Goal: Information Seeking & Learning: Learn about a topic

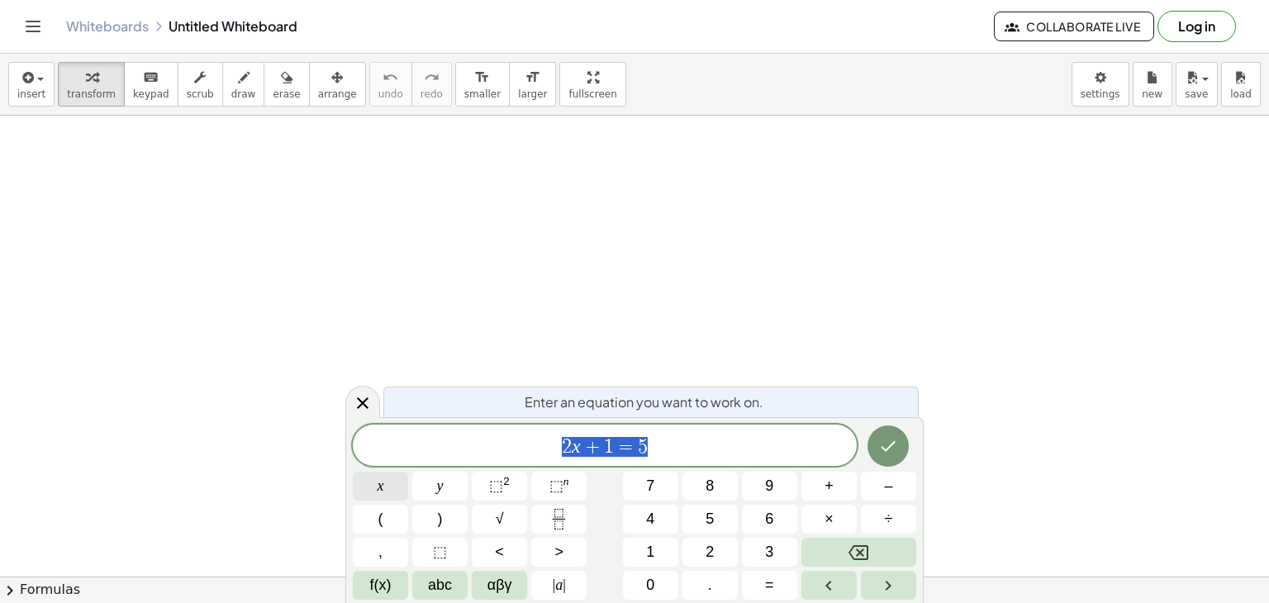
click at [398, 490] on button "x" at bounding box center [380, 486] width 55 height 29
click at [506, 496] on button "⬚ 2" at bounding box center [499, 486] width 55 height 29
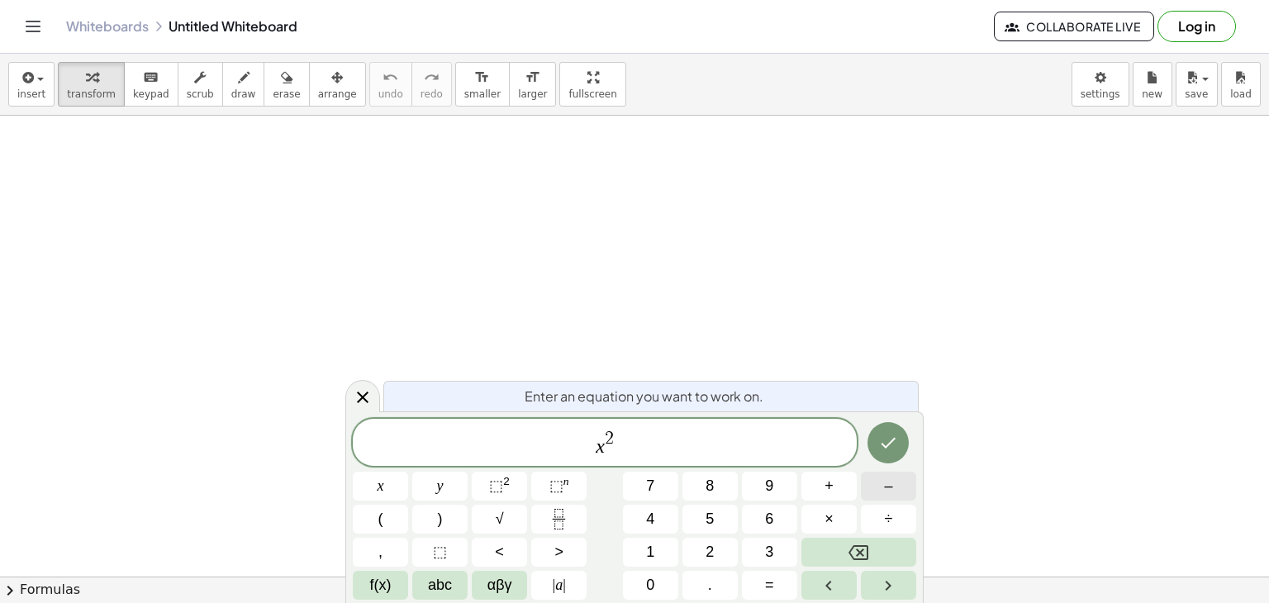
click at [882, 492] on button "–" at bounding box center [888, 486] width 55 height 29
click at [669, 510] on button "4" at bounding box center [650, 519] width 55 height 29
click at [776, 572] on button "=" at bounding box center [769, 585] width 55 height 29
click at [653, 577] on span "0" at bounding box center [650, 585] width 8 height 22
click at [902, 430] on button "Done" at bounding box center [887, 442] width 41 height 41
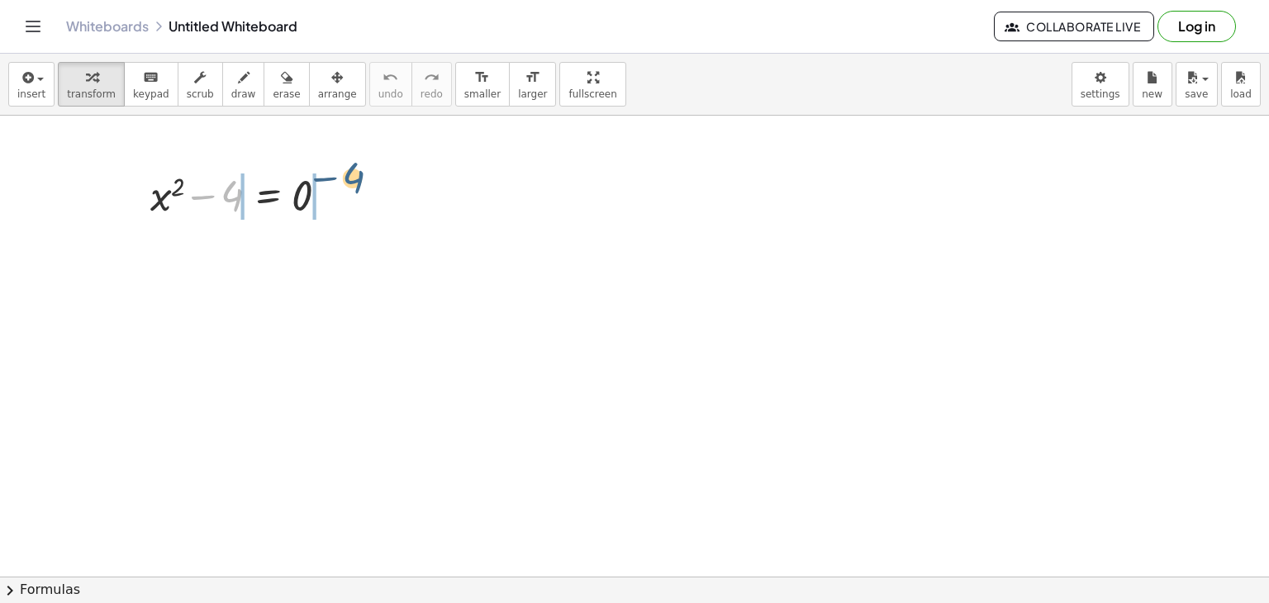
drag, startPoint x: 239, startPoint y: 202, endPoint x: 363, endPoint y: 185, distance: 125.8
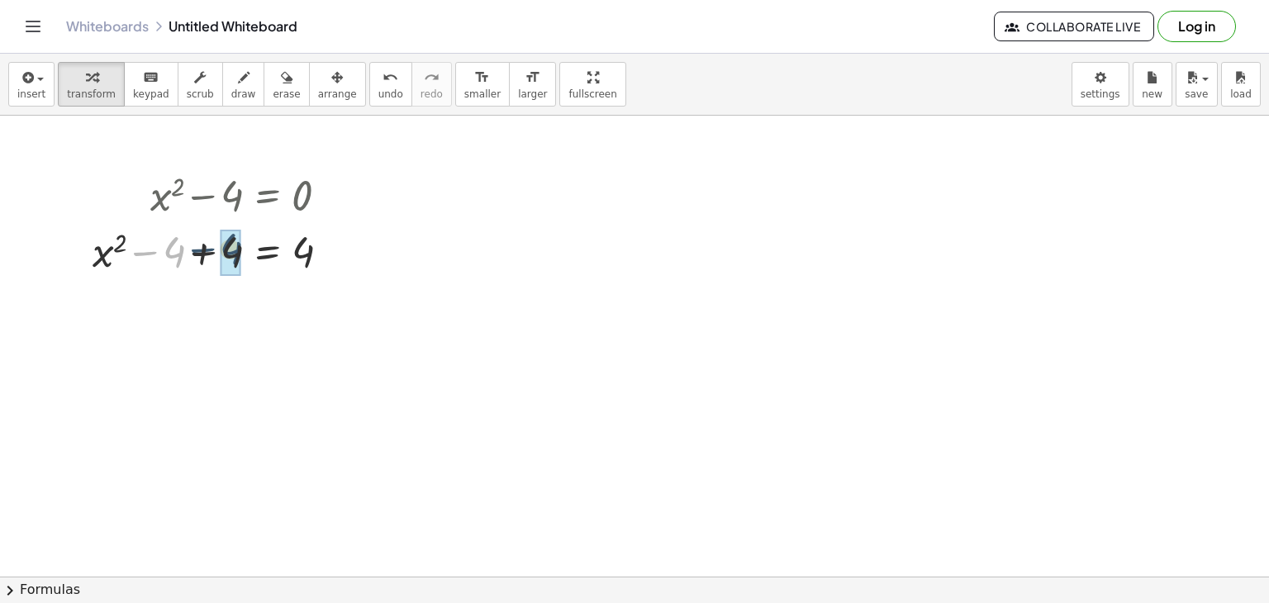
drag, startPoint x: 171, startPoint y: 255, endPoint x: 231, endPoint y: 250, distance: 60.5
drag, startPoint x: 235, startPoint y: 298, endPoint x: 304, endPoint y: 288, distance: 70.1
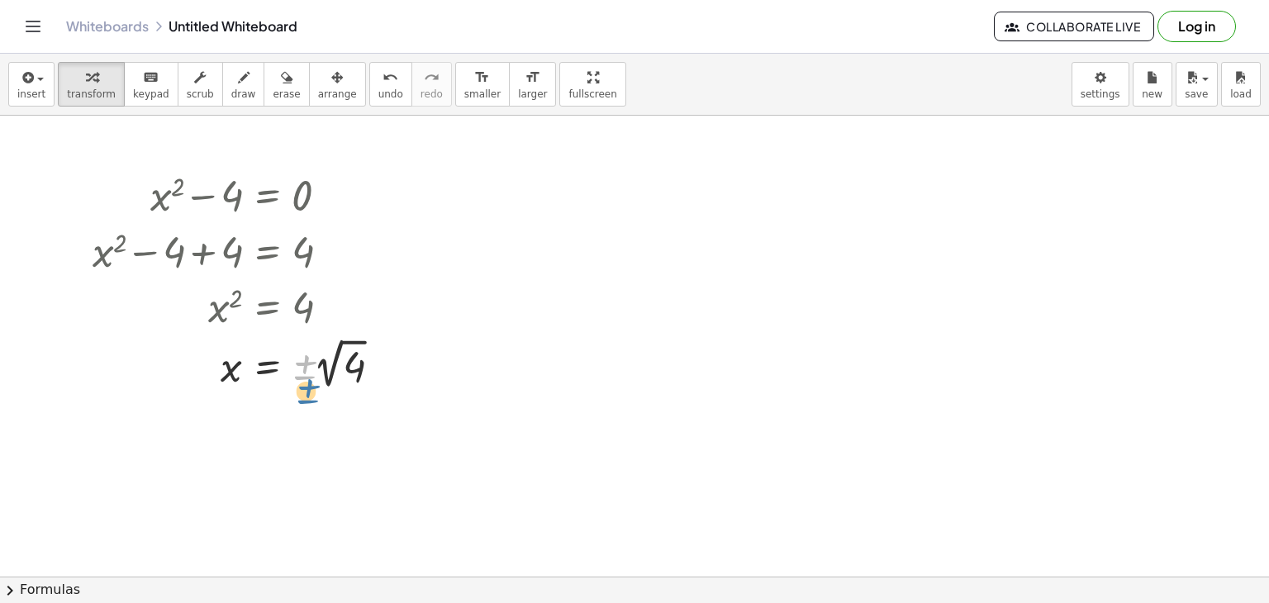
drag, startPoint x: 304, startPoint y: 373, endPoint x: 307, endPoint y: 397, distance: 25.0
click at [326, 380] on div at bounding box center [242, 364] width 316 height 60
click at [311, 428] on div at bounding box center [242, 420] width 316 height 55
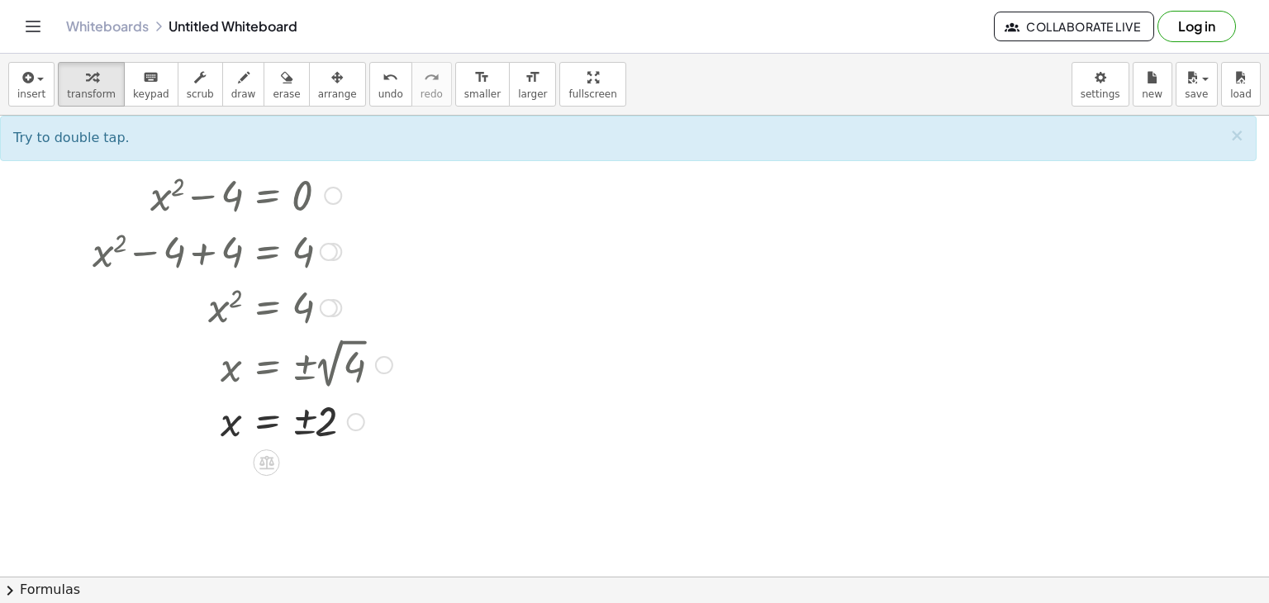
click at [321, 425] on div at bounding box center [242, 420] width 316 height 55
click at [350, 425] on div at bounding box center [356, 422] width 18 height 18
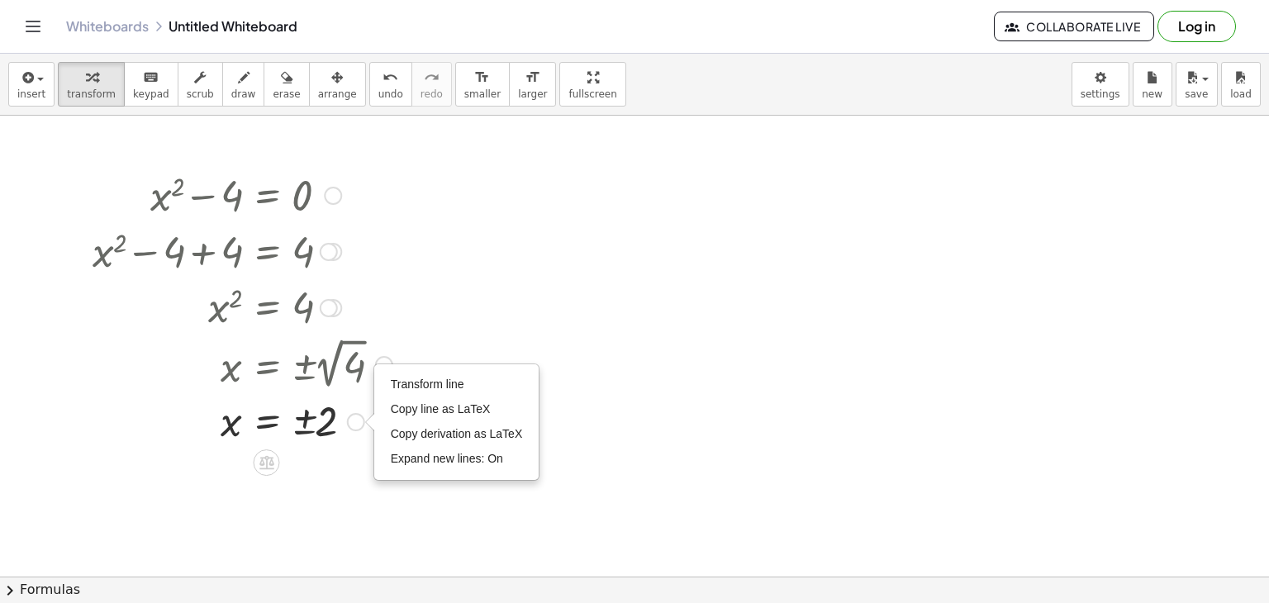
click at [350, 425] on div "Transform line Copy line as LaTeX Copy derivation as LaTeX Expand new lines: On" at bounding box center [356, 422] width 18 height 18
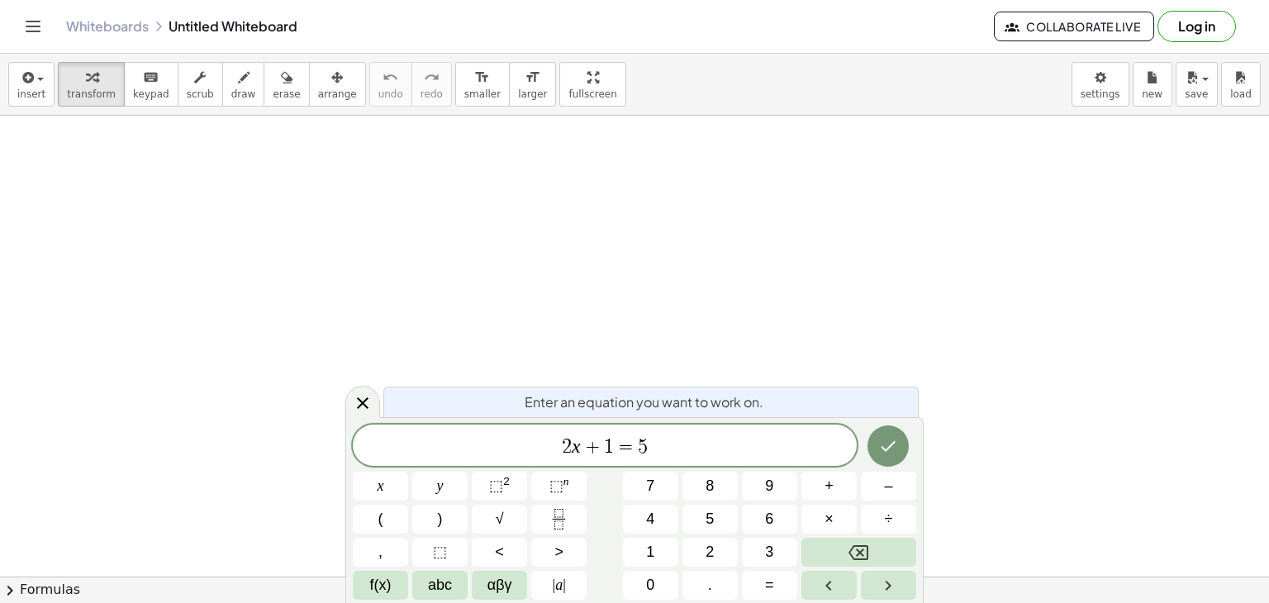
click at [41, 37] on div "Whiteboards Untitled Whiteboard Collaborate Live Log in" at bounding box center [634, 26] width 1229 height 53
click at [39, 26] on icon "Toggle navigation" at bounding box center [33, 26] width 14 height 10
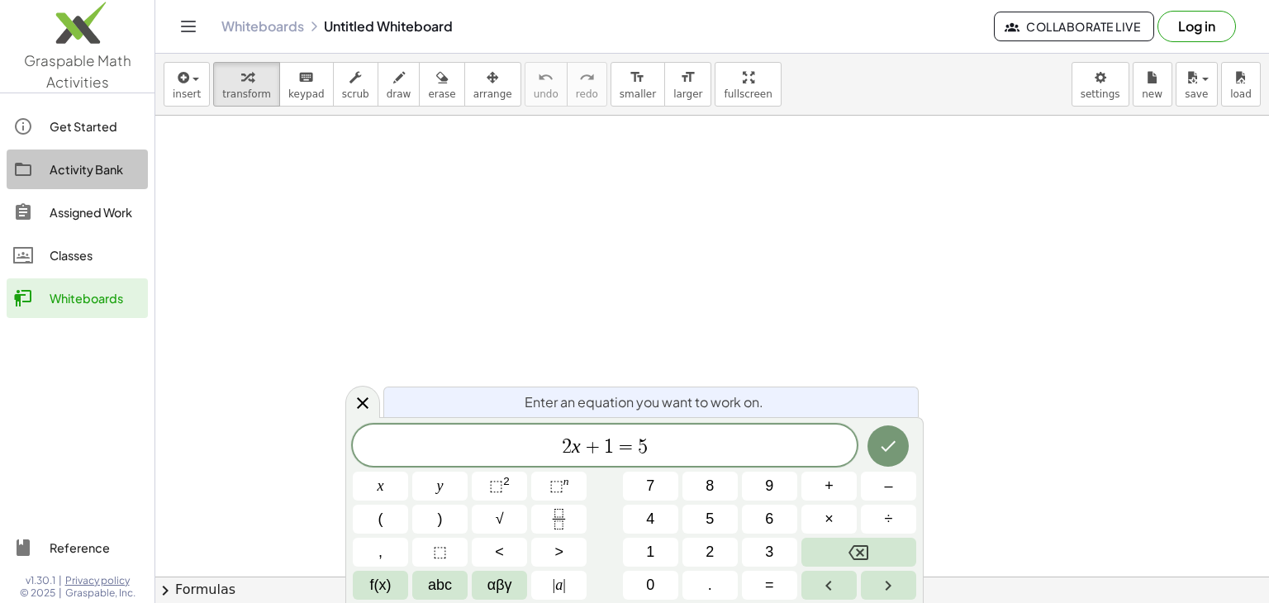
click at [36, 167] on div at bounding box center [31, 169] width 36 height 20
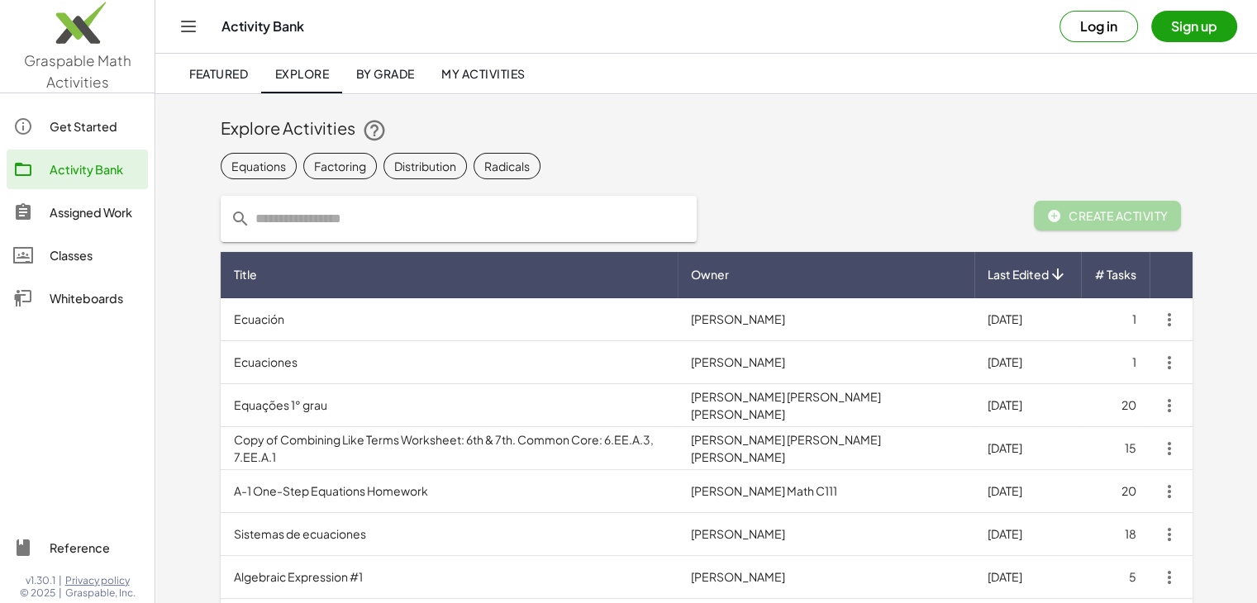
click at [1095, 212] on span "Create Activity" at bounding box center [1107, 215] width 121 height 15
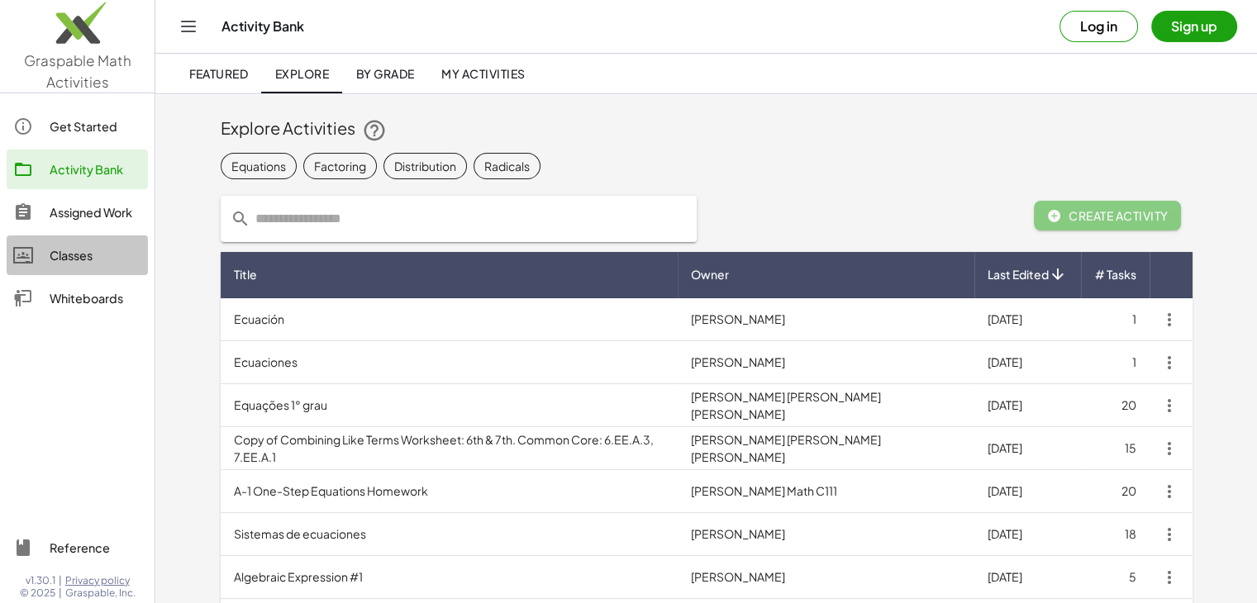
click at [86, 255] on div "Classes" at bounding box center [96, 255] width 92 height 20
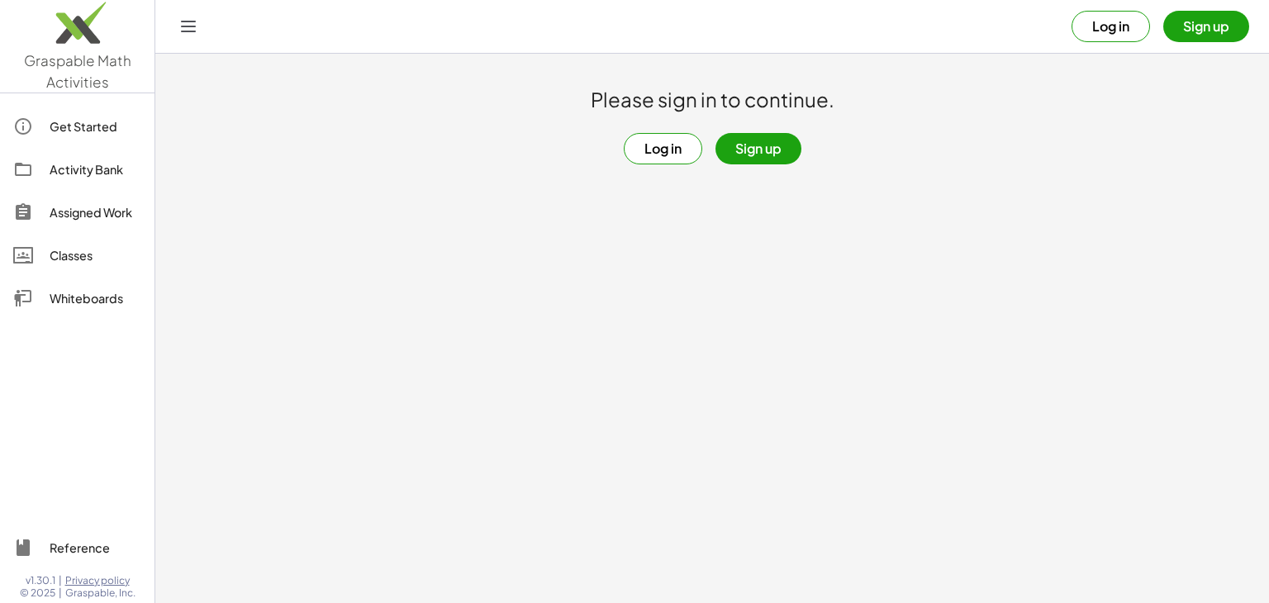
click at [1216, 32] on button "Sign up" at bounding box center [1206, 26] width 86 height 31
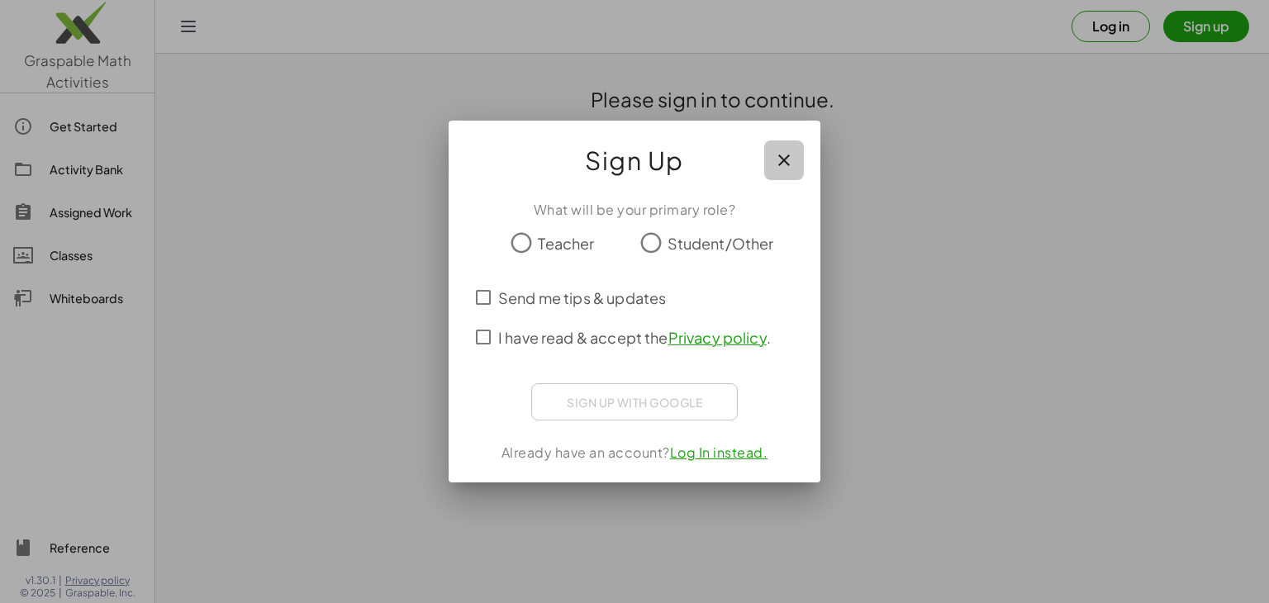
click at [786, 163] on icon "button" at bounding box center [784, 160] width 20 height 20
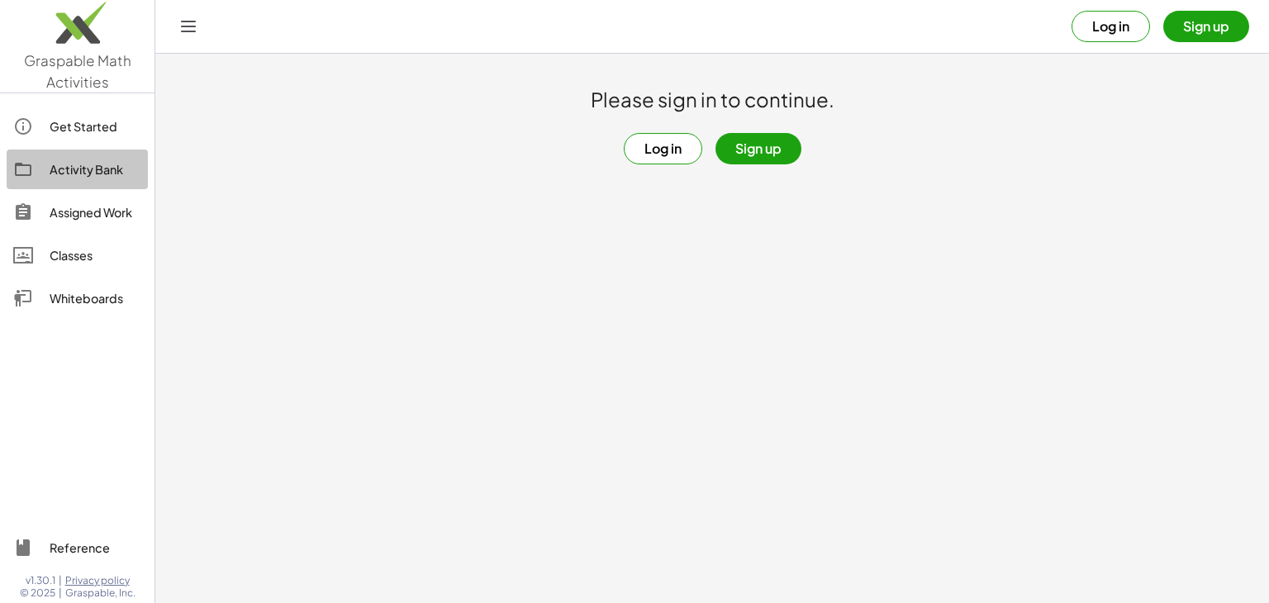
click at [81, 163] on div "Activity Bank" at bounding box center [96, 169] width 92 height 20
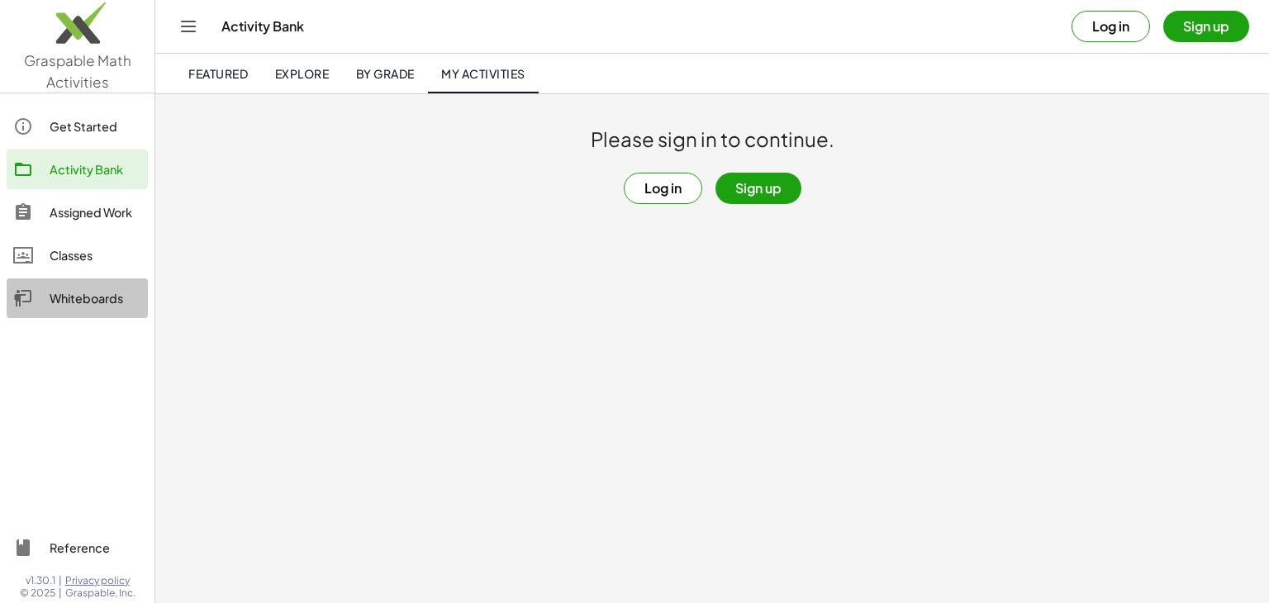
click at [98, 286] on link "Whiteboards" at bounding box center [77, 298] width 141 height 40
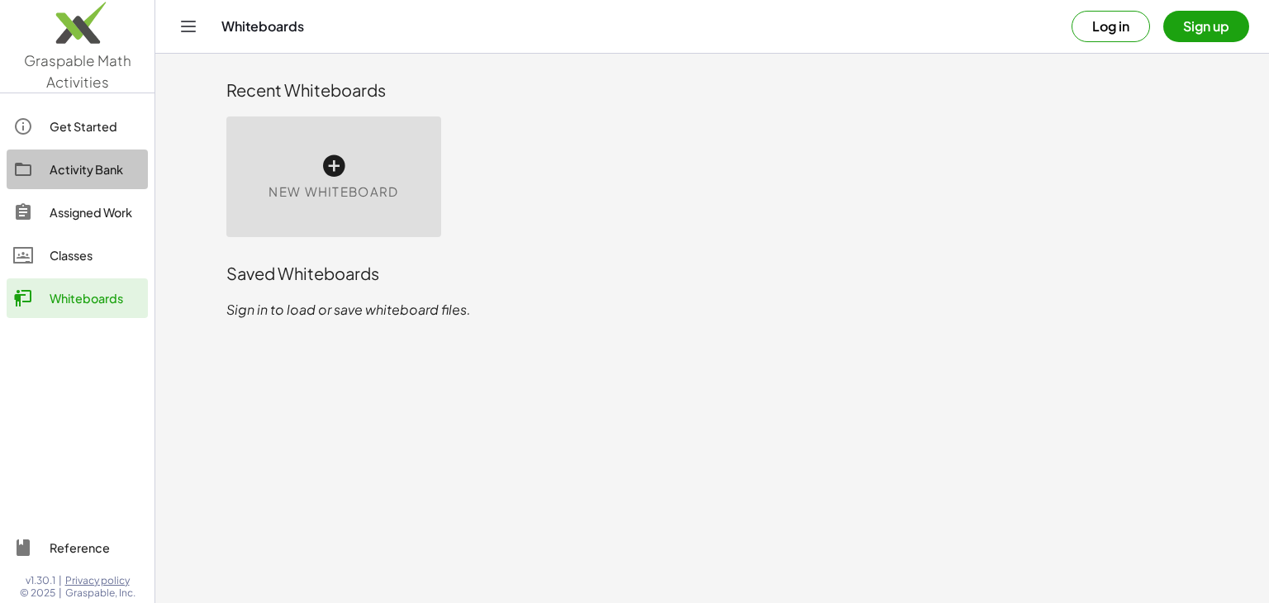
click at [109, 166] on div "Activity Bank" at bounding box center [96, 169] width 92 height 20
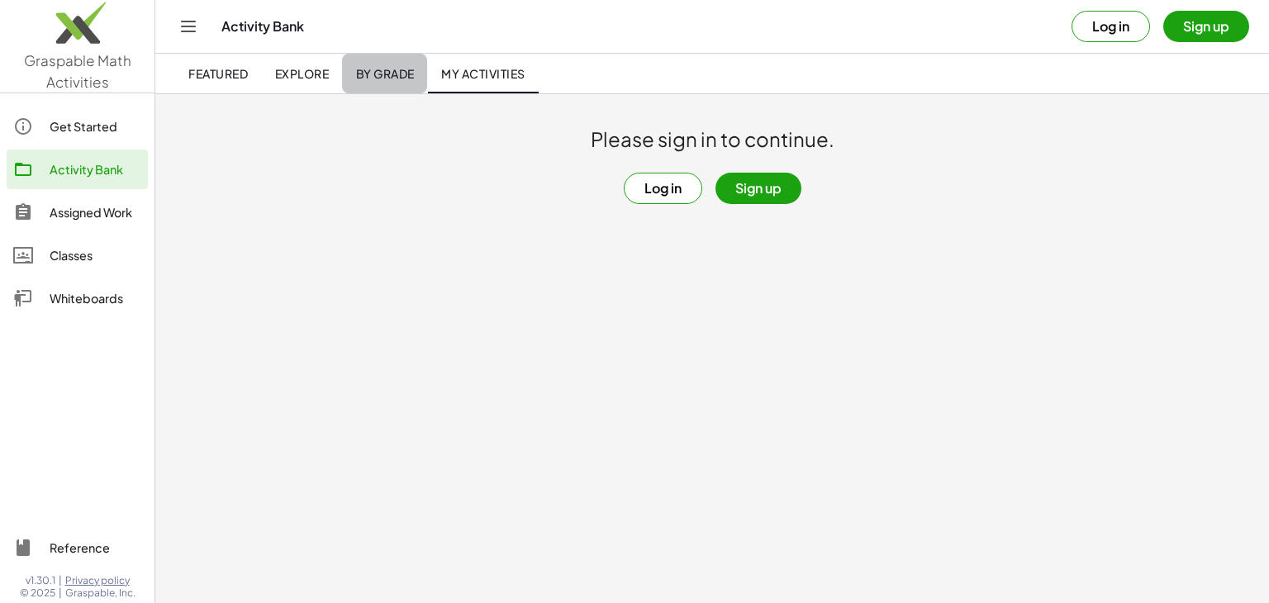
click at [354, 67] on link "By Grade" at bounding box center [384, 74] width 85 height 40
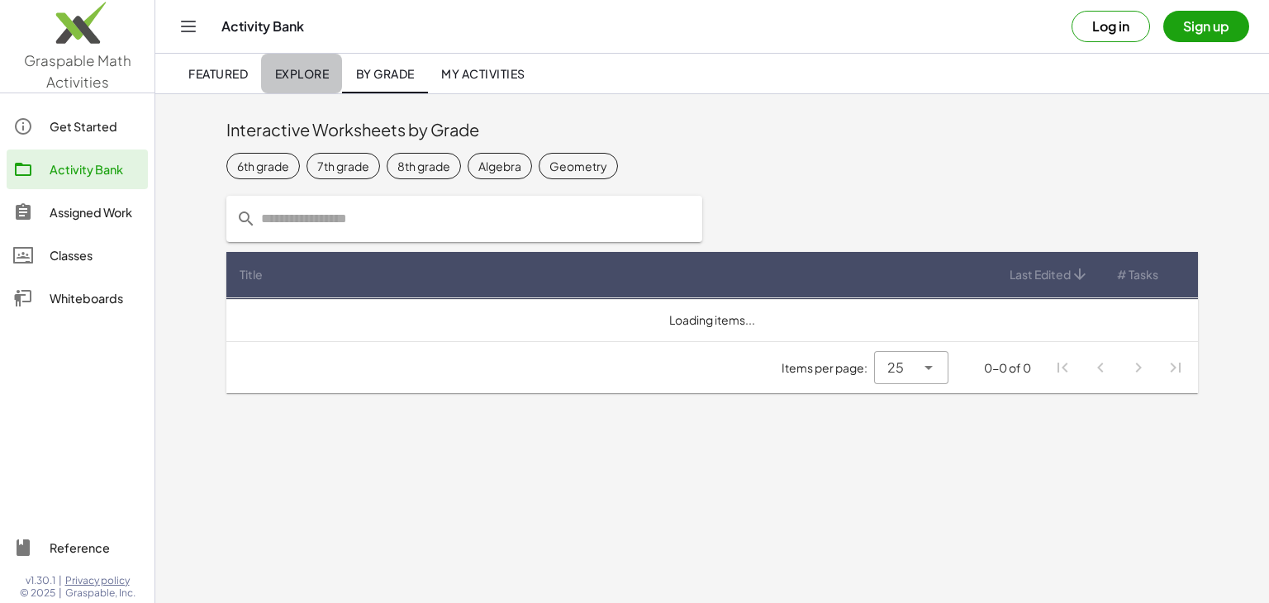
click at [307, 76] on span "Explore" at bounding box center [301, 73] width 55 height 15
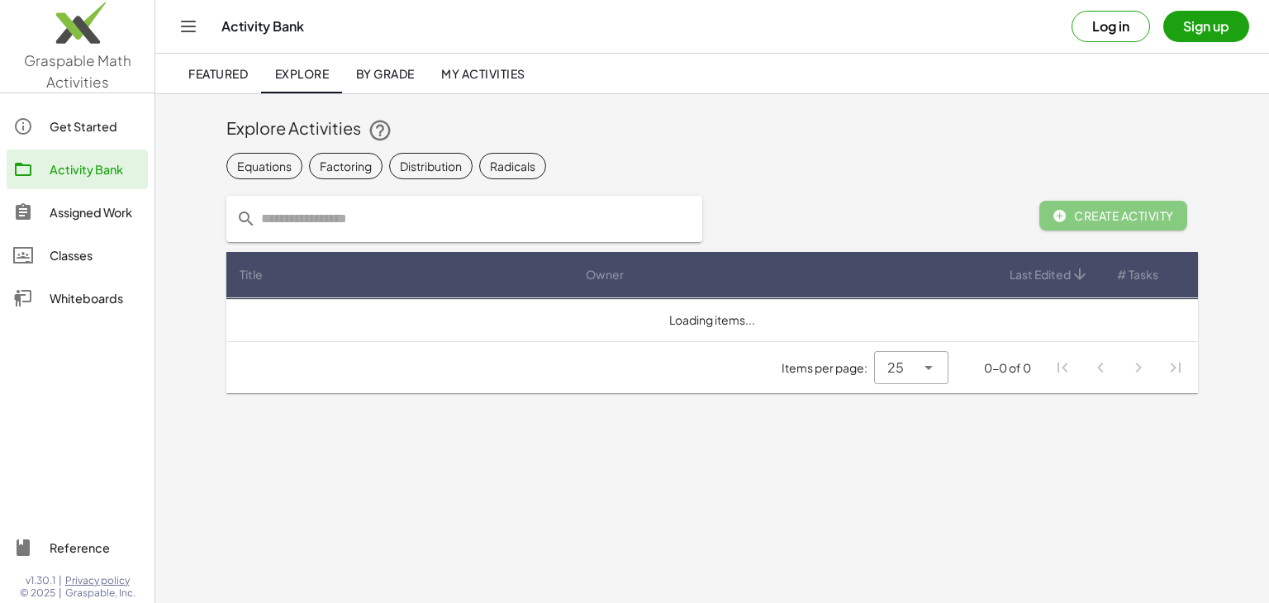
click at [373, 83] on link "By Grade" at bounding box center [384, 74] width 85 height 40
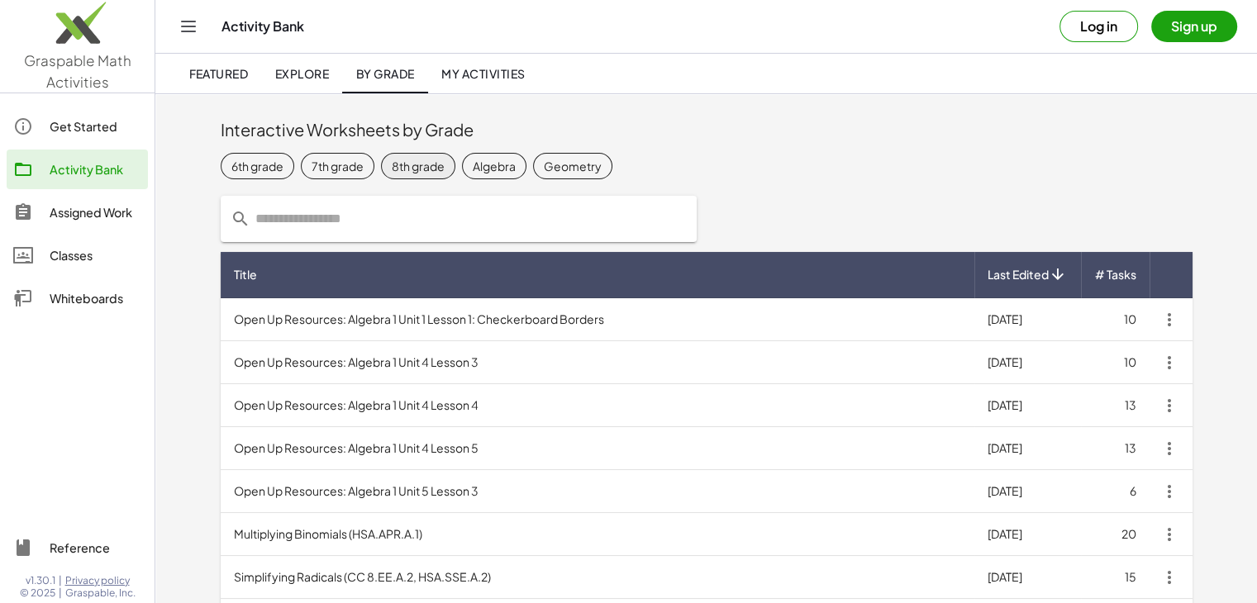
click at [401, 166] on div "8th grade" at bounding box center [418, 165] width 53 height 17
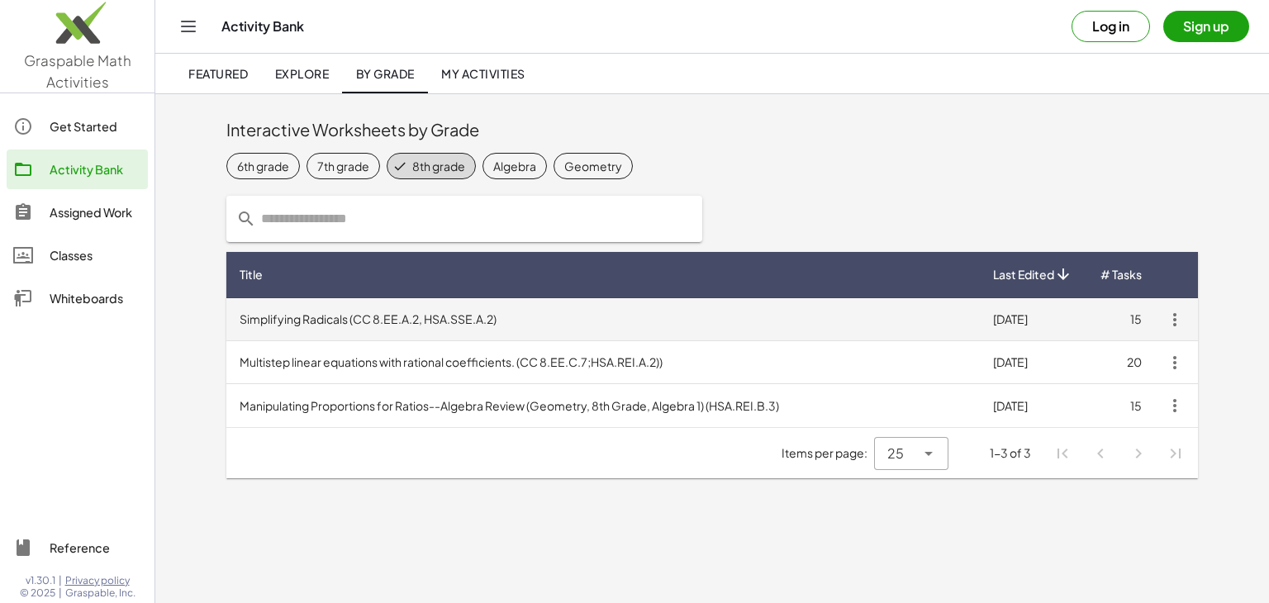
click at [329, 315] on td "Simplifying Radicals (CC 8.EE.A.2, HSA.SSE.A.2)" at bounding box center [602, 319] width 753 height 43
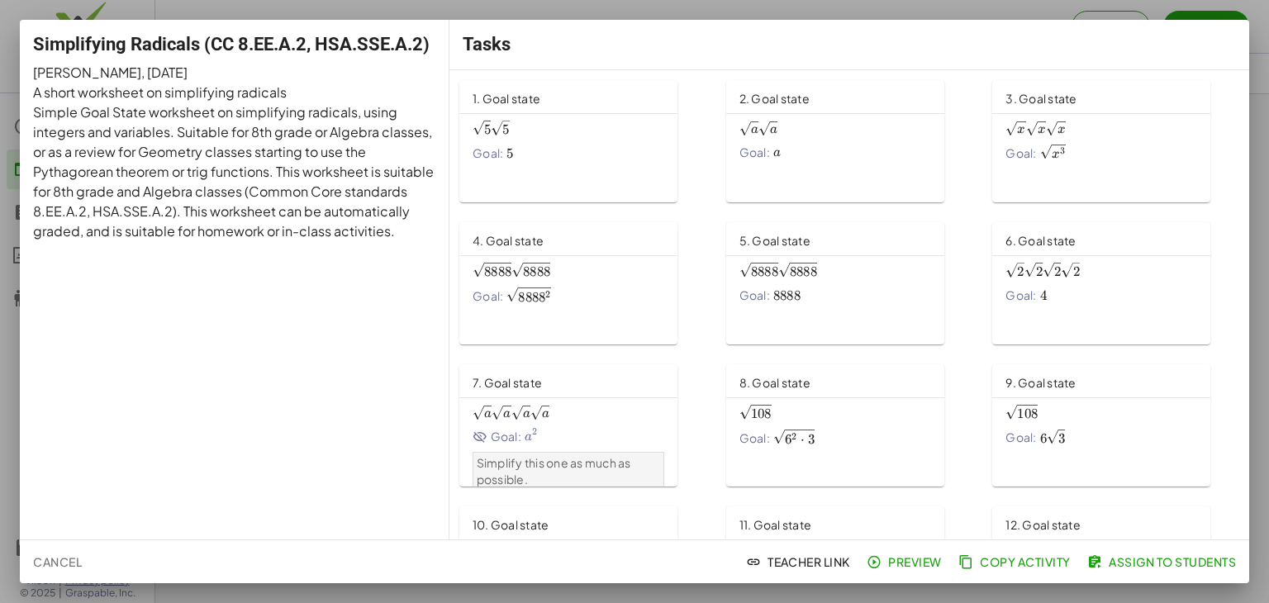
scroll to position [241, 0]
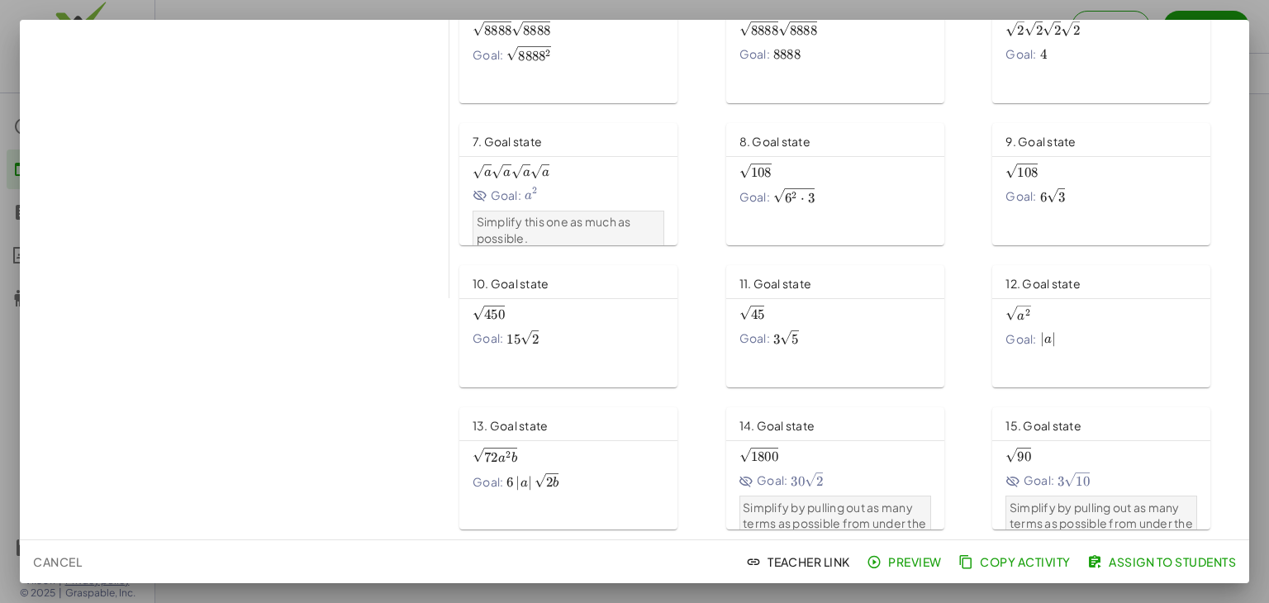
click at [617, 325] on div "450 \sqrt{450} 450 ​ Goal: 15 2 15\sqrt{2} 15 2 ​" at bounding box center [569, 324] width 192 height 45
